Goal: Transaction & Acquisition: Purchase product/service

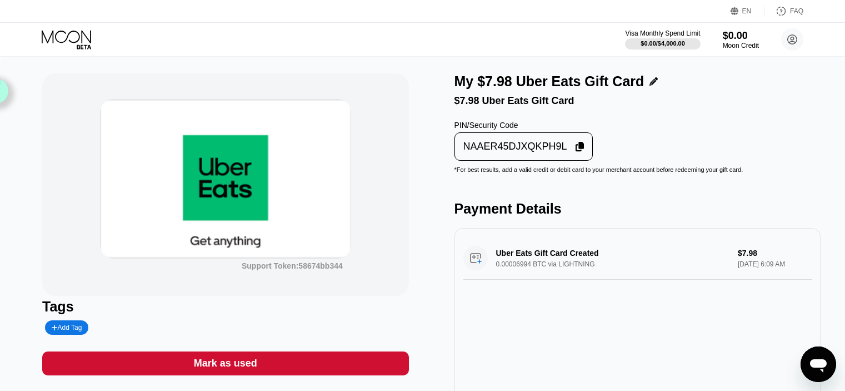
click at [243, 360] on div "Mark as used" at bounding box center [225, 363] width 366 height 24
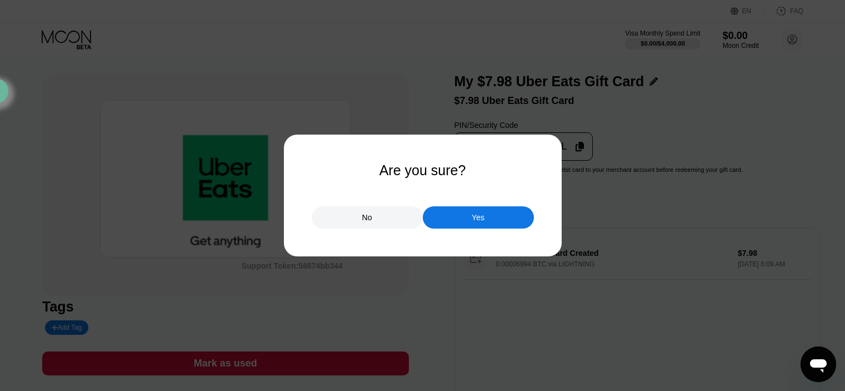
click at [489, 204] on div "No Yes" at bounding box center [423, 211] width 222 height 33
click at [486, 211] on div "Yes" at bounding box center [478, 217] width 111 height 22
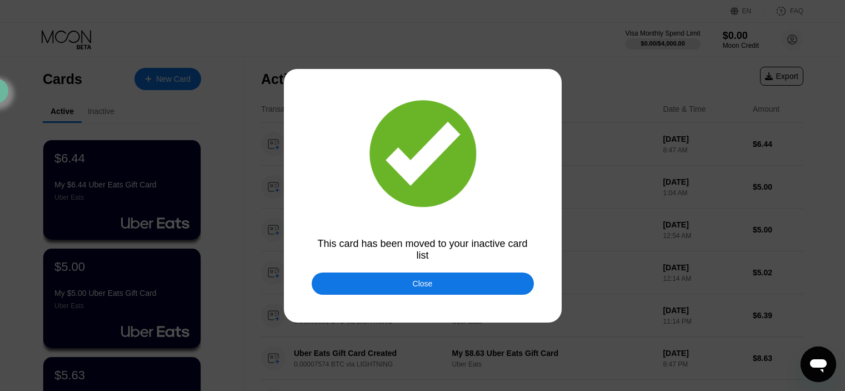
click at [400, 290] on div "Close" at bounding box center [423, 283] width 222 height 22
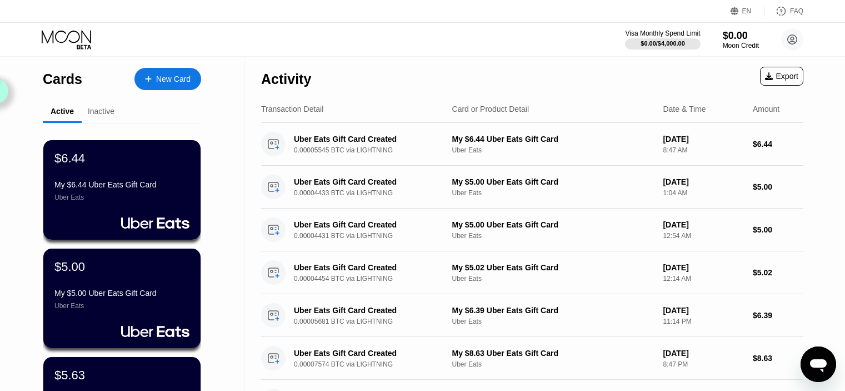
click at [148, 72] on div "New Card" at bounding box center [167, 79] width 67 height 22
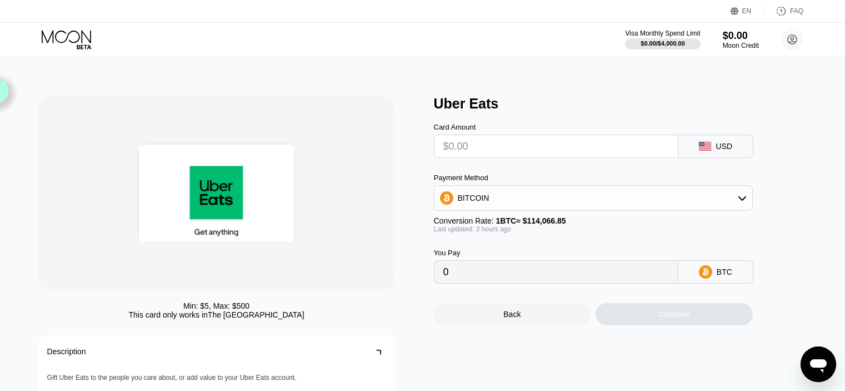
click at [529, 147] on input "text" at bounding box center [556, 146] width 226 height 22
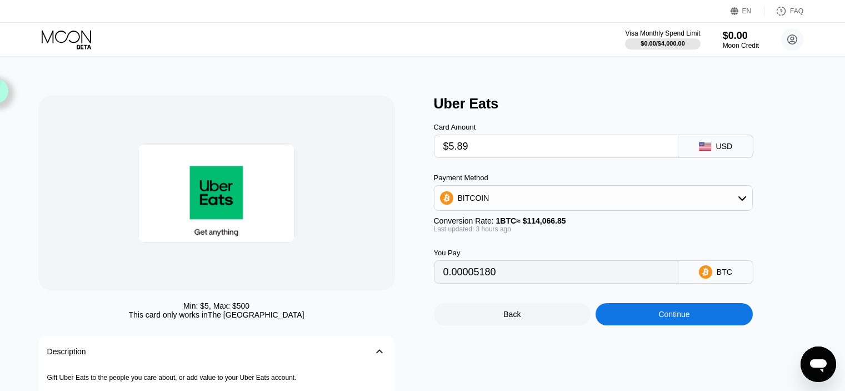
click at [662, 315] on div "Continue" at bounding box center [674, 314] width 157 height 22
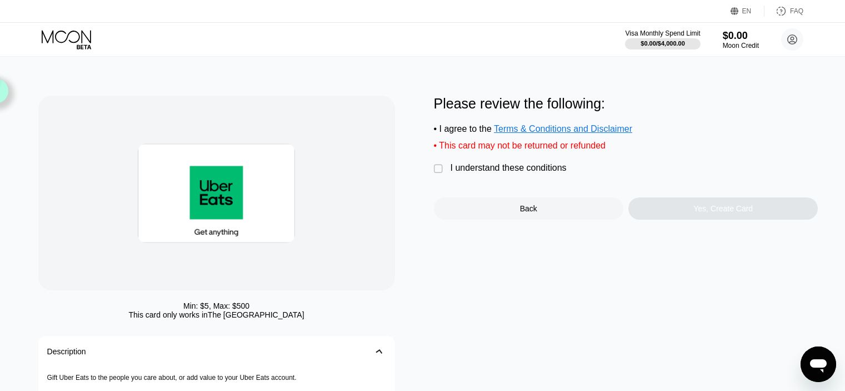
click at [520, 173] on div "I understand these conditions" at bounding box center [509, 168] width 116 height 10
click at [717, 213] on div "Yes, Create Card" at bounding box center [723, 208] width 59 height 9
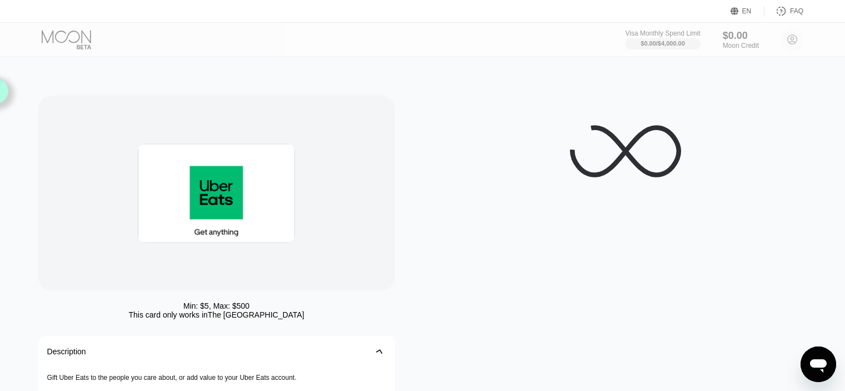
click at [510, 186] on div at bounding box center [626, 151] width 385 height 111
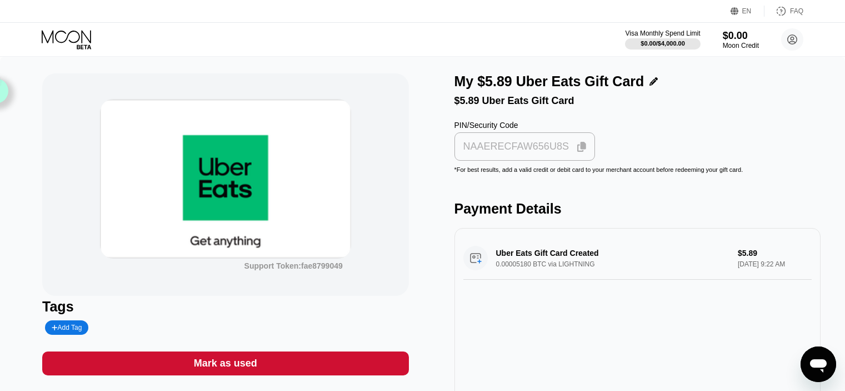
click at [547, 157] on div "NAAERECFAW656U8S" at bounding box center [525, 147] width 134 height 22
